Goal: Ask a question

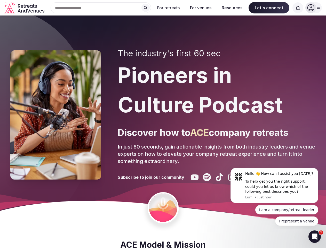
click at [163, 124] on div "The industry's first 60 sec Pioneers in Culture Podcast Discover how to ACE com…" at bounding box center [217, 115] width 198 height 133
click at [101, 8] on div "Search Popular Destinations [GEOGRAPHIC_DATA], [GEOGRAPHIC_DATA] [GEOGRAPHIC_DA…" at bounding box center [98, 7] width 105 height 11
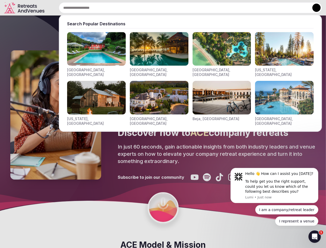
click at [146, 8] on input "text" at bounding box center [190, 7] width 263 height 11
click at [169, 8] on input "text" at bounding box center [190, 7] width 263 height 11
click at [201, 8] on input "text" at bounding box center [190, 7] width 263 height 11
click at [232, 8] on input "text" at bounding box center [190, 7] width 263 height 11
click at [269, 8] on input "text" at bounding box center [190, 7] width 263 height 11
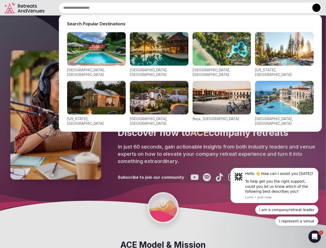
click at [298, 8] on input "text" at bounding box center [190, 7] width 263 height 11
click at [314, 8] on button at bounding box center [317, 8] width 8 height 8
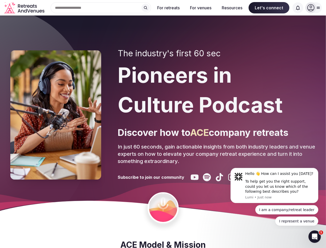
click at [275, 185] on div "To help get you the right support, could you let us know which of the following…" at bounding box center [279, 186] width 69 height 15
